Goal: Task Accomplishment & Management: Use online tool/utility

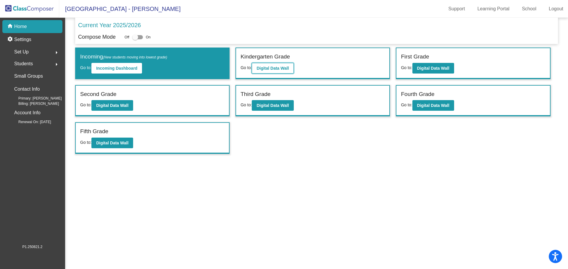
click at [281, 67] on b "Digital Data Wall" at bounding box center [272, 68] width 32 height 5
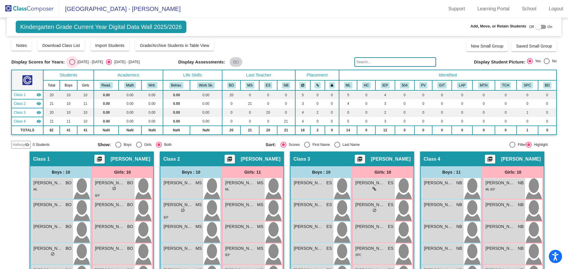
click at [72, 61] on div "Select an option" at bounding box center [72, 62] width 6 height 6
click at [72, 65] on input "[DATE] - [DATE]" at bounding box center [72, 65] width 0 height 0
radio input "true"
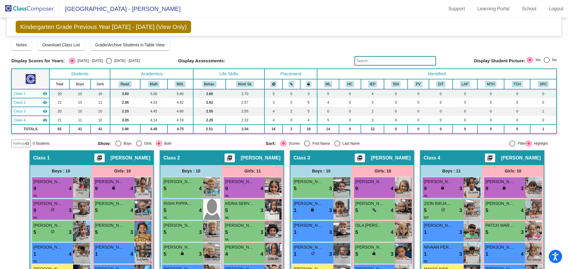
click at [42, 6] on img at bounding box center [29, 8] width 59 height 17
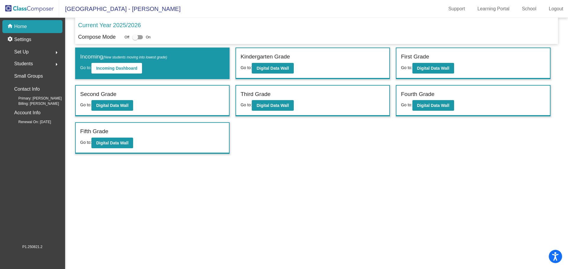
click at [138, 36] on div at bounding box center [135, 37] width 6 height 6
click at [135, 39] on input "checkbox" at bounding box center [135, 39] width 0 height 0
checkbox input "true"
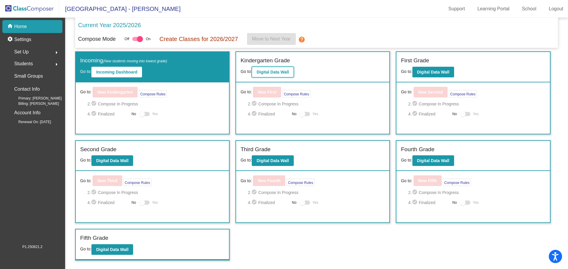
click at [272, 74] on b "Digital Data Wall" at bounding box center [272, 72] width 32 height 5
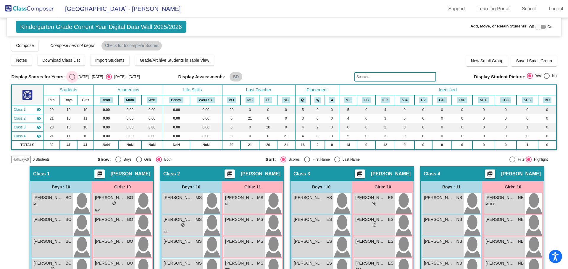
click at [74, 79] on div "Select an option" at bounding box center [72, 77] width 6 height 6
click at [72, 80] on input "[DATE] - [DATE]" at bounding box center [72, 80] width 0 height 0
radio input "true"
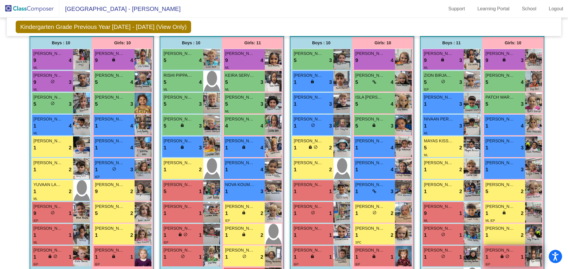
scroll to position [103, 0]
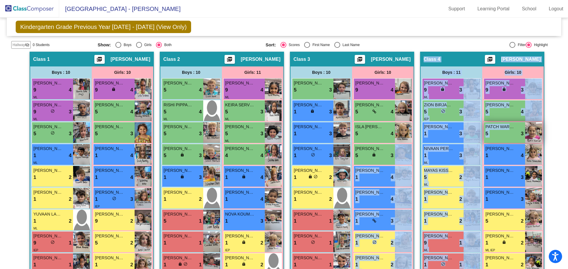
drag, startPoint x: 505, startPoint y: 131, endPoint x: 495, endPoint y: 127, distance: 10.5
click at [0, 0] on div "Boys : 11 [PERSON_NAME] 9 lock do_not_disturb_alt 3 [PERSON_NAME] BIRJANDIAN 5 …" at bounding box center [0, 0] width 0 height 0
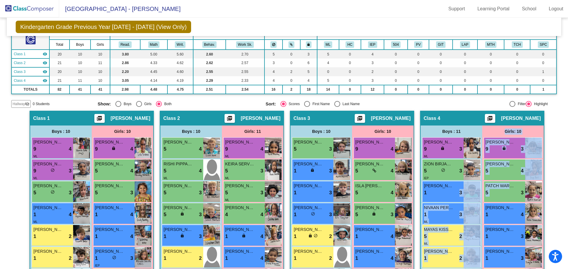
scroll to position [0, 0]
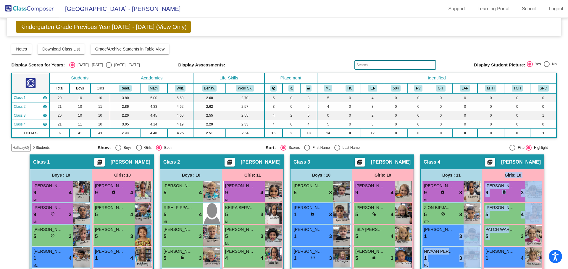
click at [41, 7] on img at bounding box center [29, 8] width 59 height 17
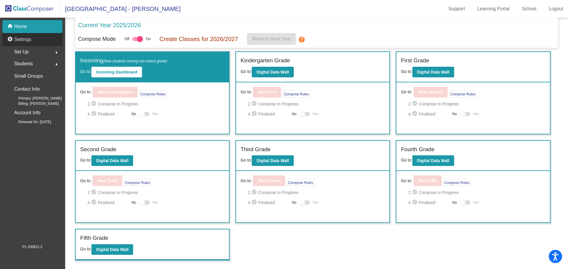
click at [26, 37] on p "Settings" at bounding box center [22, 39] width 17 height 7
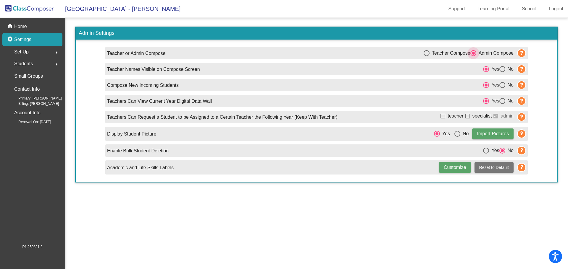
click at [475, 51] on div "Select an option" at bounding box center [473, 53] width 6 height 6
click at [473, 56] on input "Admin Compose" at bounding box center [473, 56] width 0 height 0
click at [25, 51] on span "Set Up" at bounding box center [21, 52] width 14 height 8
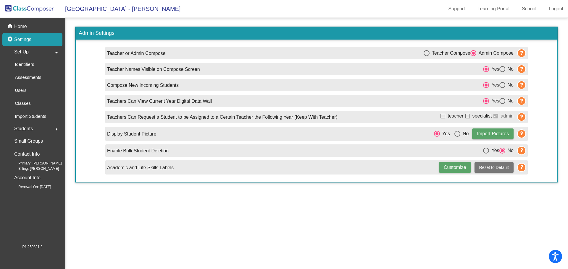
click at [25, 51] on span "Set Up" at bounding box center [21, 52] width 14 height 8
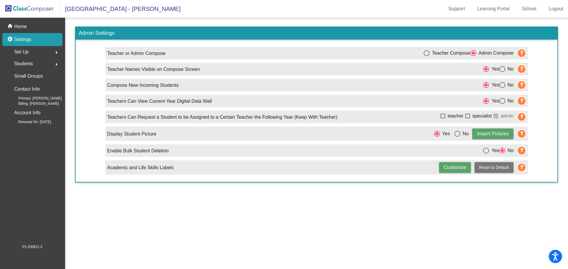
click at [257, 192] on mat-sidenav-content "Admin Settings Teacher or Admin Compose Teacher Compose Admin Compose Teacher N…" at bounding box center [316, 144] width 503 height 252
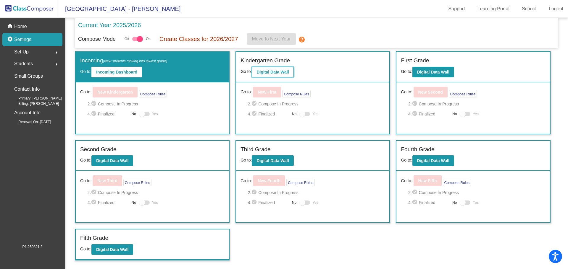
click at [273, 72] on b "Digital Data Wall" at bounding box center [272, 72] width 32 height 5
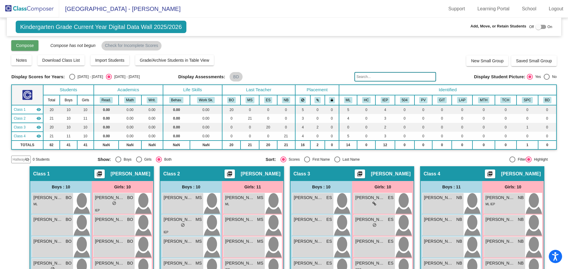
click at [19, 45] on span "Compose" at bounding box center [25, 45] width 18 height 5
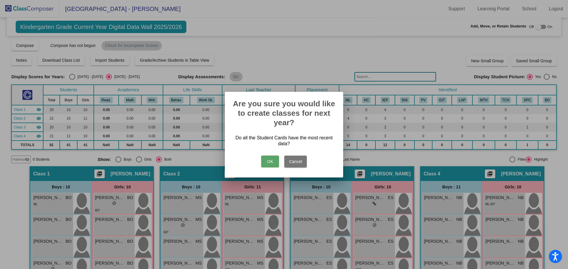
click at [295, 58] on div at bounding box center [284, 134] width 568 height 269
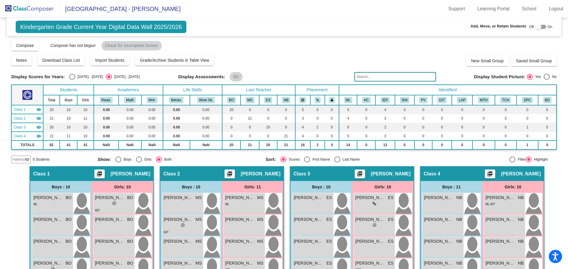
click at [536, 27] on div at bounding box center [538, 27] width 6 height 6
checkbox input "true"
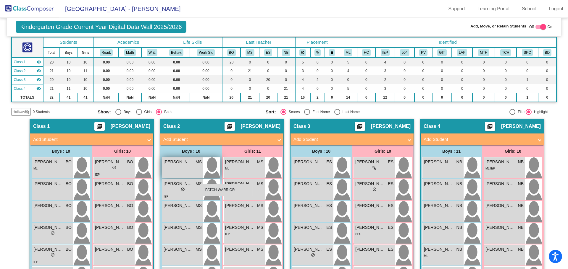
scroll to position [127, 0]
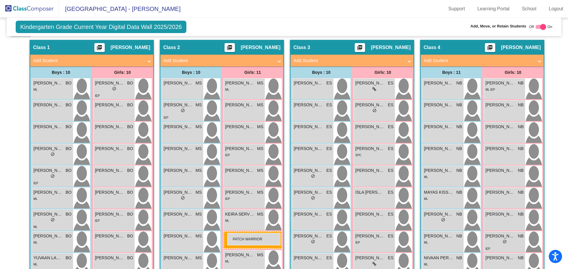
drag, startPoint x: 500, startPoint y: 184, endPoint x: 227, endPoint y: 233, distance: 277.7
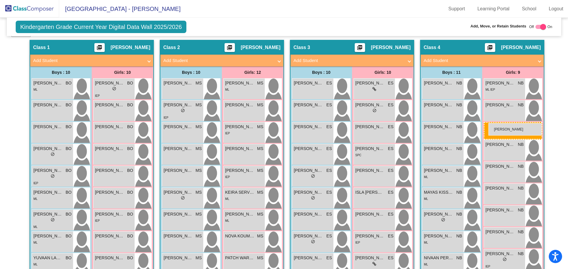
drag, startPoint x: 239, startPoint y: 133, endPoint x: 488, endPoint y: 123, distance: 249.7
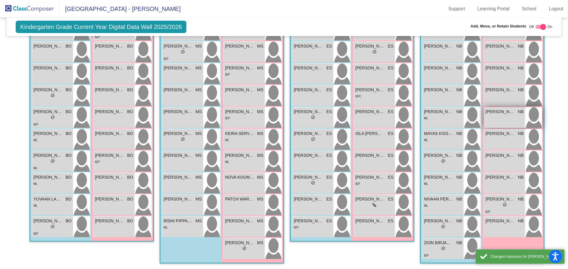
scroll to position [186, 0]
